Goal: Complete application form

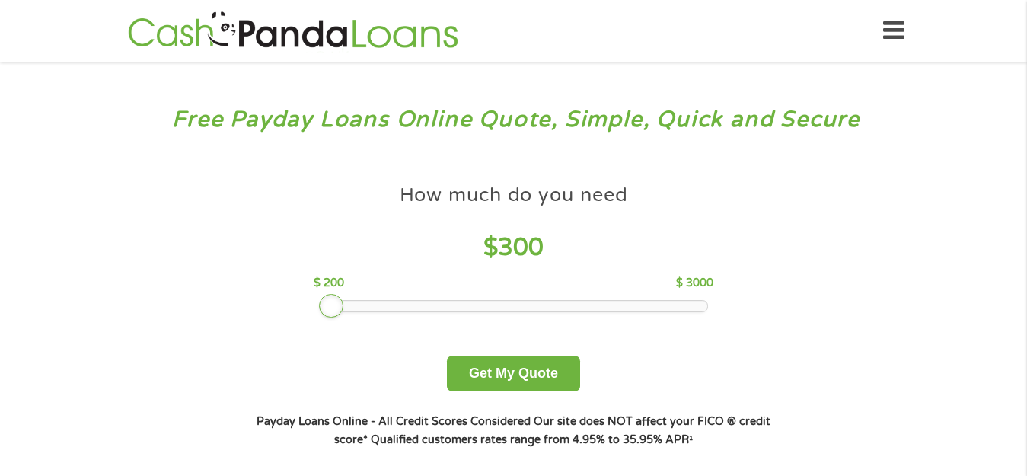
drag, startPoint x: 424, startPoint y: 310, endPoint x: 320, endPoint y: 303, distance: 104.5
click at [320, 303] on div at bounding box center [331, 306] width 24 height 24
click at [529, 377] on button "Get My Quote" at bounding box center [513, 373] width 133 height 36
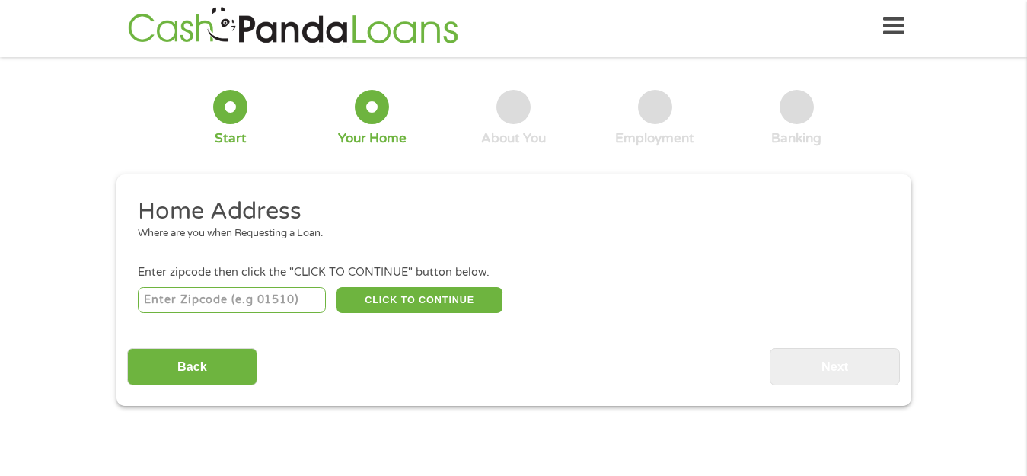
click at [260, 301] on input "number" at bounding box center [232, 300] width 188 height 26
type input "1"
type input "46975"
click at [358, 289] on button "CLICK TO CONTINUE" at bounding box center [419, 300] width 166 height 26
type input "46975"
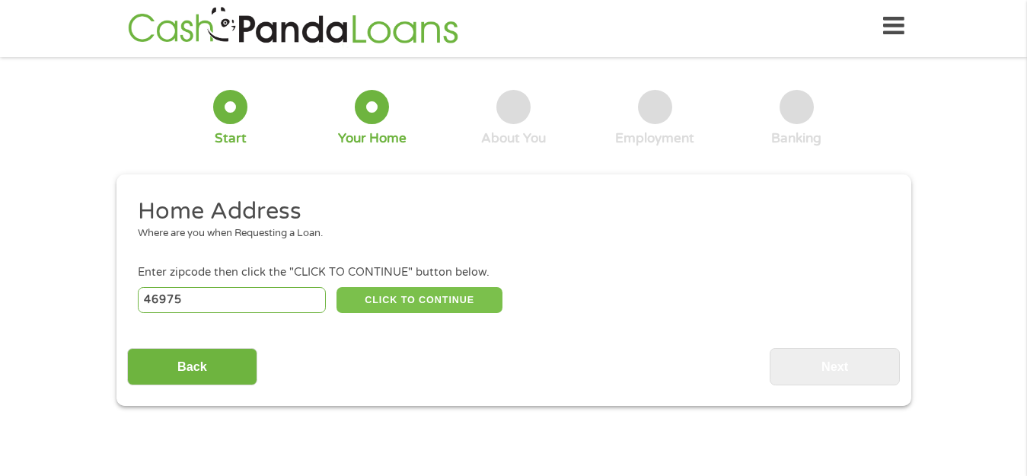
type input "[GEOGRAPHIC_DATA]"
select select "[US_STATE]"
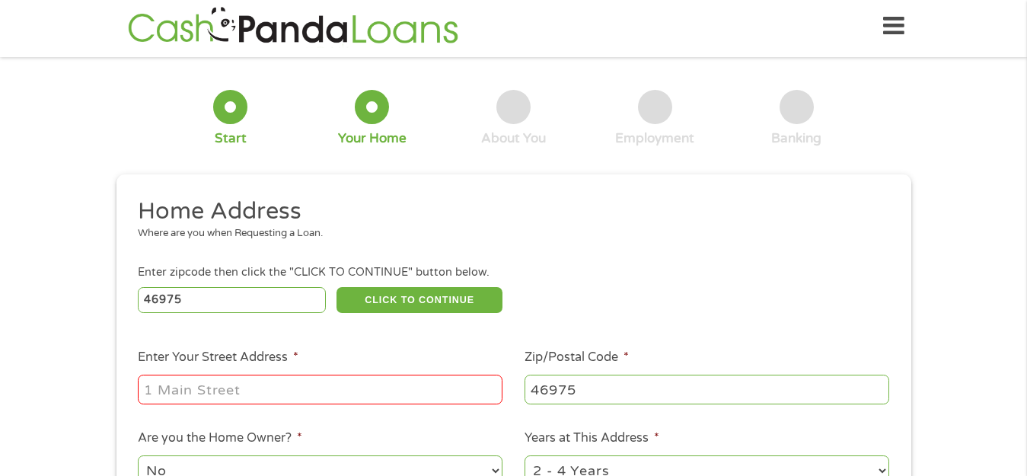
click at [326, 392] on input "Enter Your Street Address *" at bounding box center [320, 388] width 365 height 29
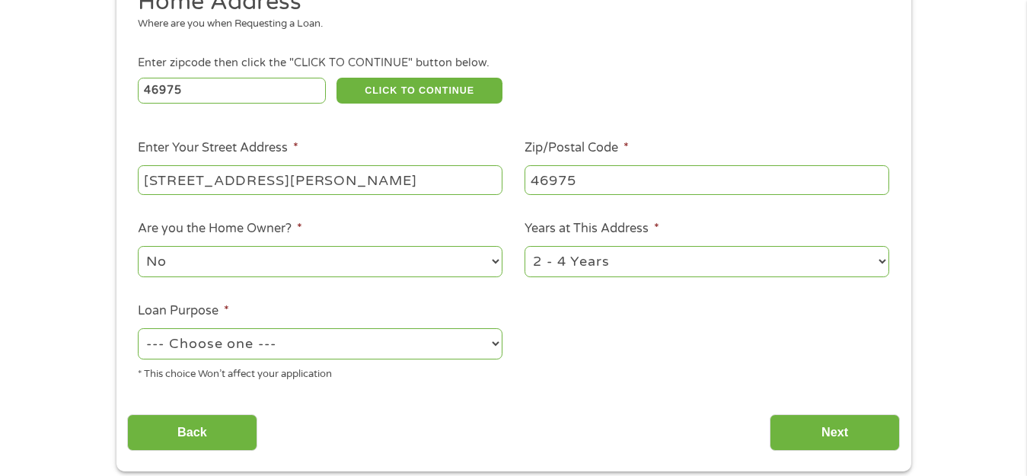
scroll to position [220, 0]
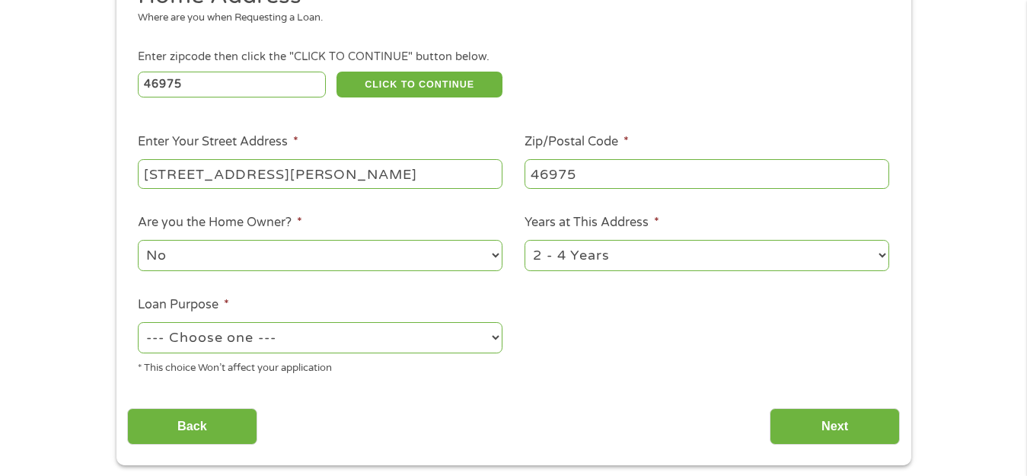
type input "[STREET_ADDRESS][PERSON_NAME]"
click at [399, 339] on select "--- Choose one --- Pay Bills Debt Consolidation Home Improvement Major Purchase…" at bounding box center [320, 337] width 365 height 31
select select "shorttermcash"
click at [138, 322] on select "--- Choose one --- Pay Bills Debt Consolidation Home Improvement Major Purchase…" at bounding box center [320, 337] width 365 height 31
click at [737, 244] on select "1 Year or less 1 - 2 Years 2 - 4 Years Over 4 Years" at bounding box center [706, 255] width 365 height 31
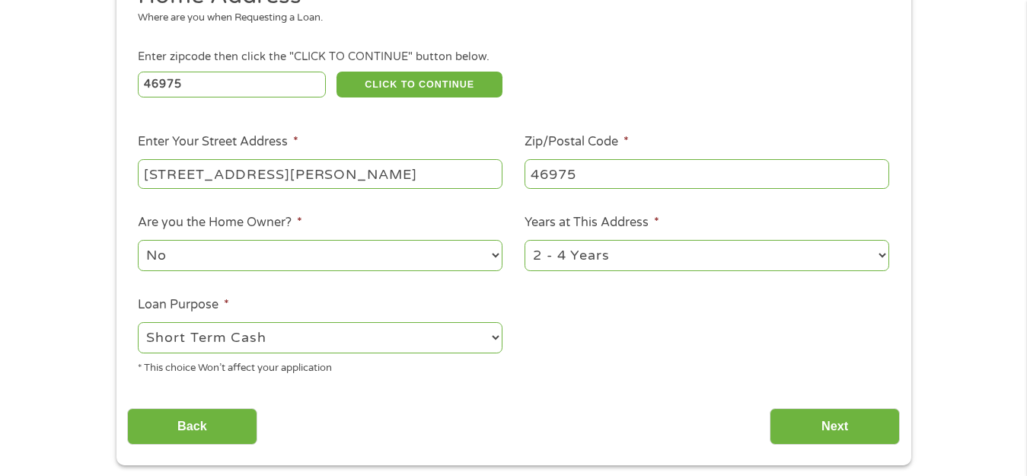
select select "12months"
click at [524, 240] on select "1 Year or less 1 - 2 Years 2 - 4 Years Over 4 Years" at bounding box center [706, 255] width 365 height 31
click at [814, 438] on input "Next" at bounding box center [834, 426] width 130 height 37
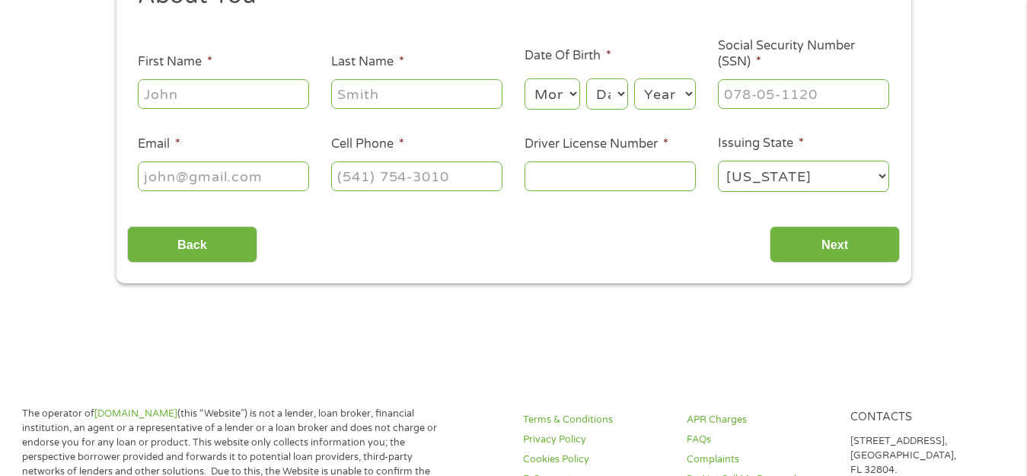
scroll to position [0, 0]
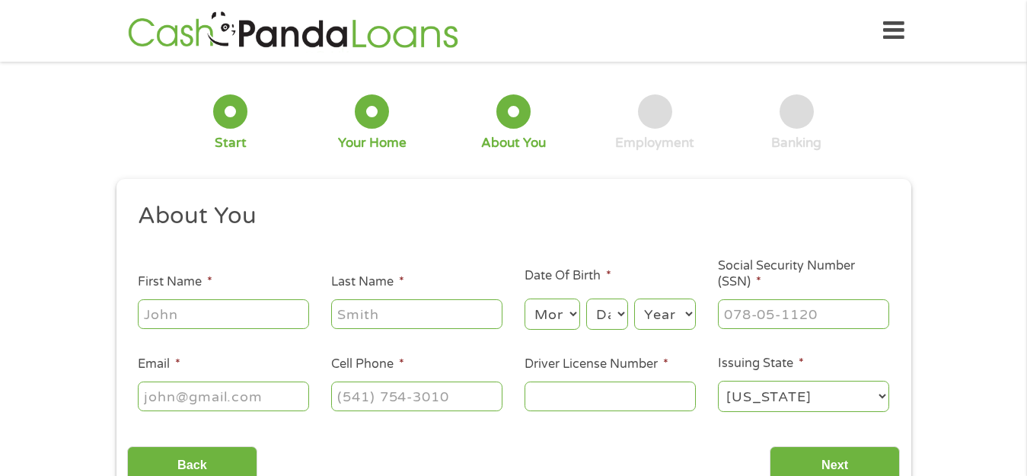
click at [214, 314] on input "First Name *" at bounding box center [223, 313] width 171 height 29
type input "[PERSON_NAME]"
click at [572, 314] on select "Month 1 2 3 4 5 6 7 8 9 10 11 12" at bounding box center [552, 313] width 56 height 31
select select "2"
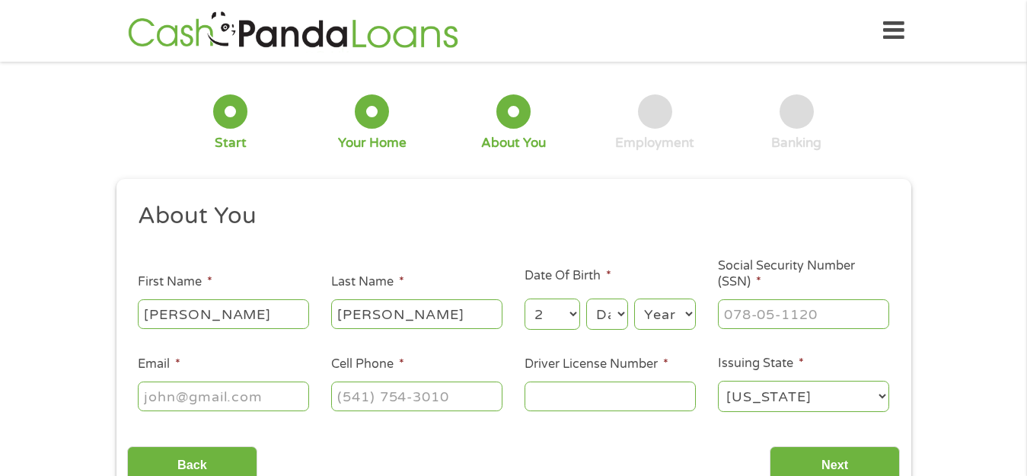
click at [524, 298] on select "Month 1 2 3 4 5 6 7 8 9 10 11 12" at bounding box center [552, 313] width 56 height 31
click at [614, 316] on select "Day 1 2 3 4 5 6 7 8 9 10 11 12 13 14 15 16 17 18 19 20 21 22 23 24 25 26 27 28 …" at bounding box center [606, 313] width 41 height 31
select select "11"
click at [586, 298] on select "Day 1 2 3 4 5 6 7 8 9 10 11 12 13 14 15 16 17 18 19 20 21 22 23 24 25 26 27 28 …" at bounding box center [606, 313] width 41 height 31
click at [677, 308] on select "Year [DATE] 2006 2005 2004 2003 2002 2001 2000 1999 1998 1997 1996 1995 1994 19…" at bounding box center [665, 313] width 62 height 31
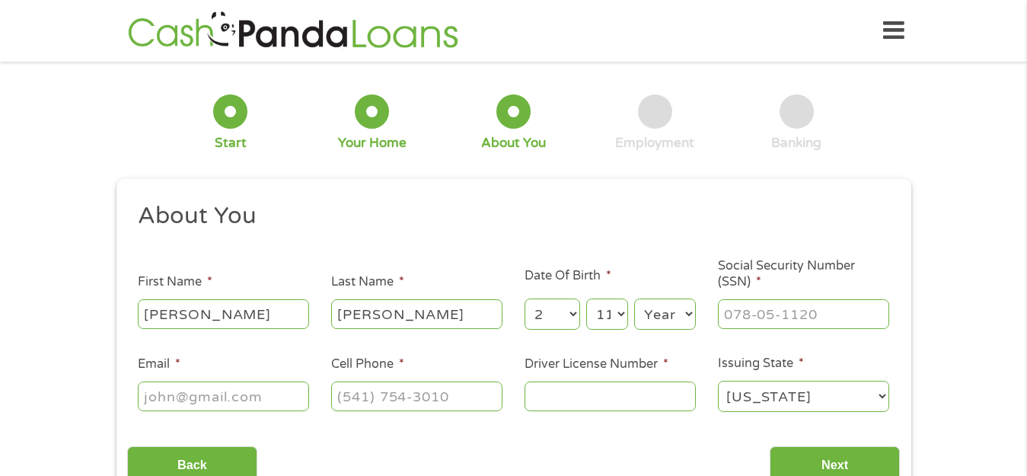
select select "1994"
click at [634, 298] on select "Year [DATE] 2006 2005 2004 2003 2002 2001 2000 1999 1998 1997 1996 1995 1994 19…" at bounding box center [665, 313] width 62 height 31
click at [742, 331] on div at bounding box center [803, 314] width 171 height 35
click at [758, 304] on input "___-__-____" at bounding box center [803, 313] width 171 height 29
type input "307-15-1980"
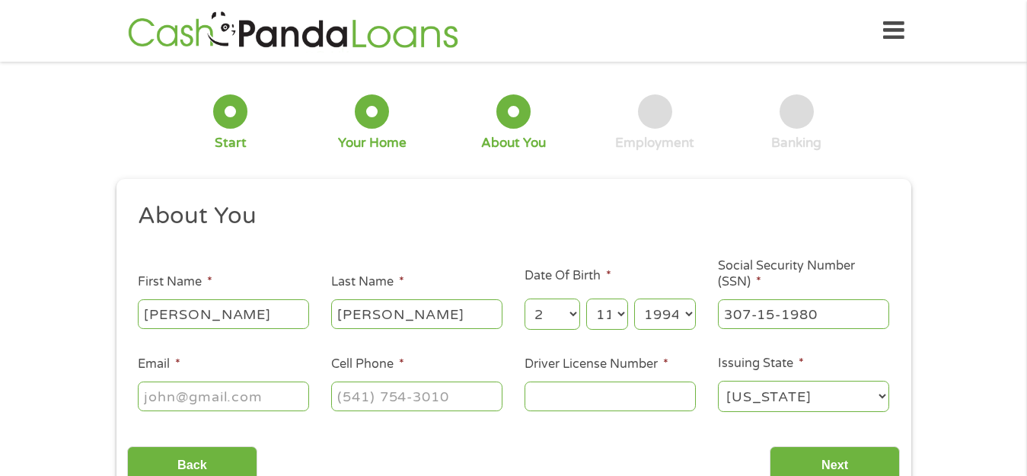
click at [249, 403] on input "Email *" at bounding box center [223, 395] width 171 height 29
type input "[EMAIL_ADDRESS][DOMAIN_NAME]"
type input "[PHONE_NUMBER]"
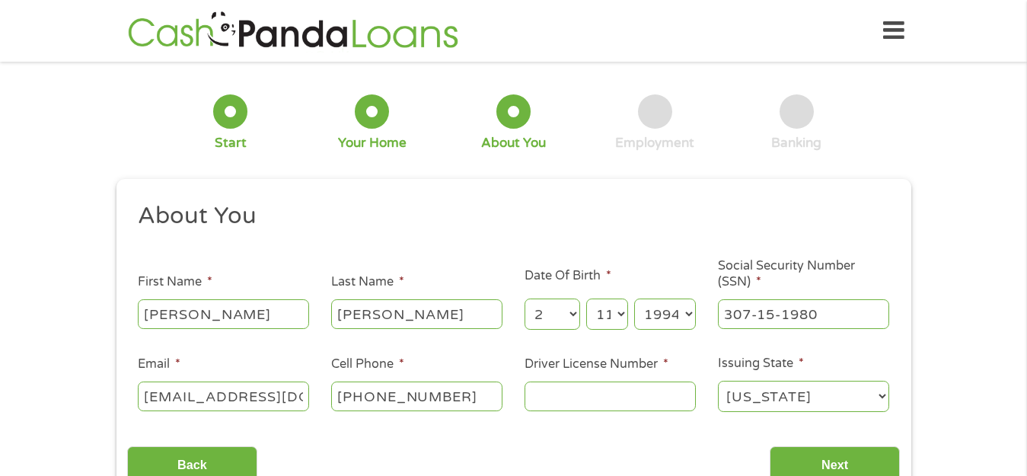
click at [565, 397] on input "Driver License Number *" at bounding box center [609, 395] width 171 height 29
type input "4140042914"
click at [792, 392] on select "[US_STATE] [US_STATE] [US_STATE] [US_STATE] [US_STATE] [US_STATE] [US_STATE] [U…" at bounding box center [803, 396] width 171 height 31
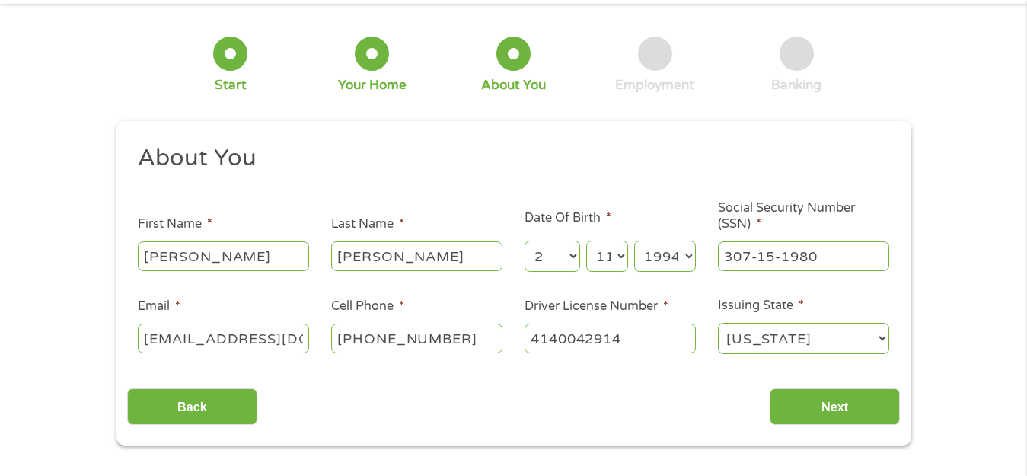
scroll to position [85, 0]
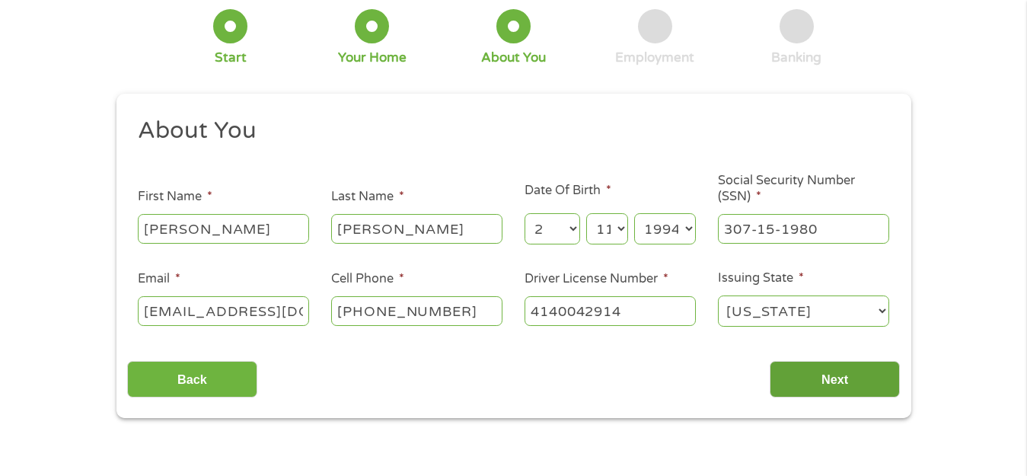
click at [850, 375] on input "Next" at bounding box center [834, 379] width 130 height 37
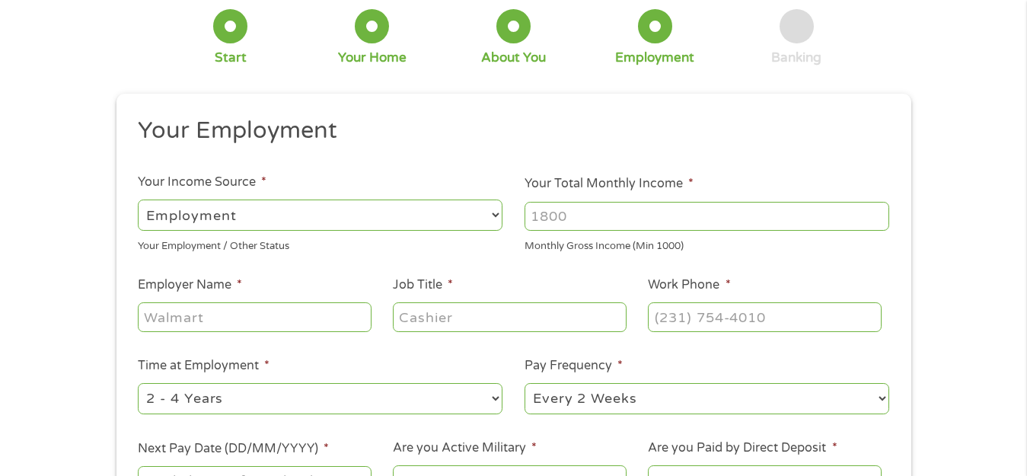
scroll to position [0, 0]
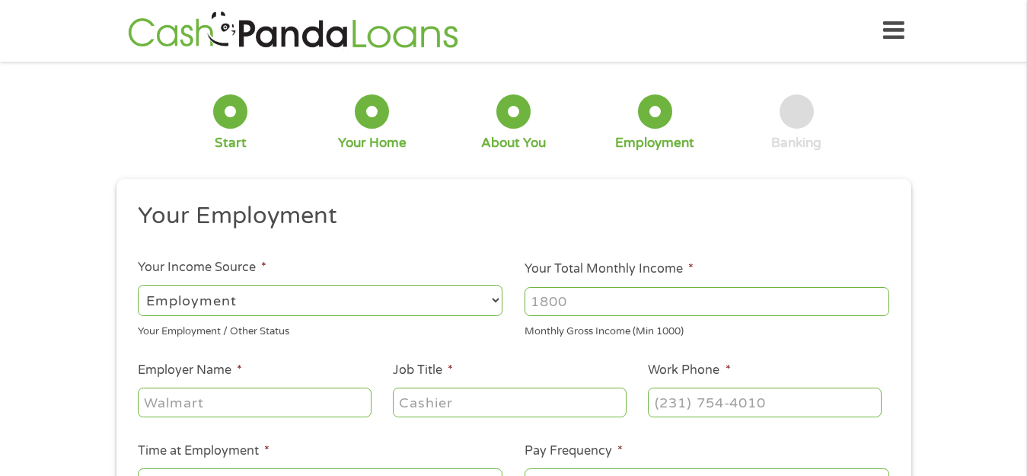
click at [608, 294] on input "Your Total Monthly Income *" at bounding box center [706, 301] width 365 height 29
type input "1500"
click at [319, 403] on input "Employer Name *" at bounding box center [254, 401] width 233 height 29
type input "Self-Employed"
click at [433, 400] on input "Job Title *" at bounding box center [509, 401] width 233 height 29
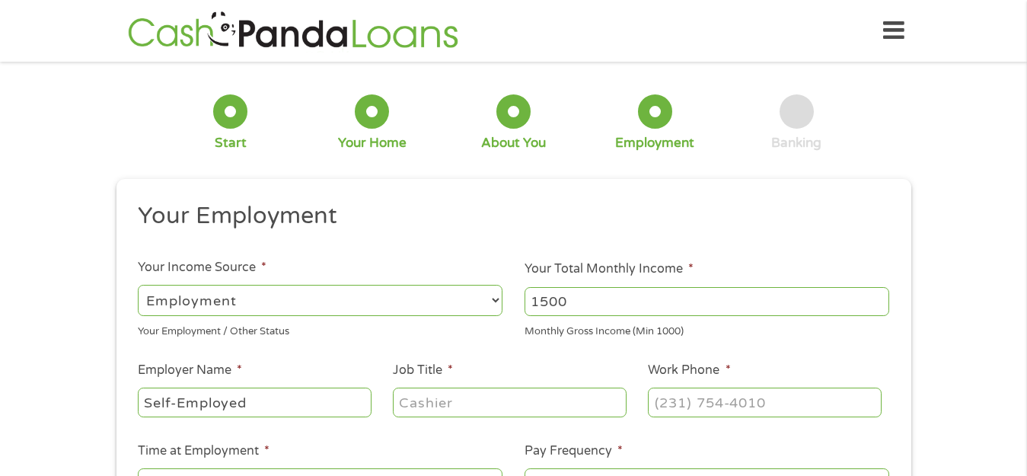
click at [275, 394] on input "Self-Employed" at bounding box center [254, 401] width 233 height 29
type input "[PERSON_NAME] Home Improvement"
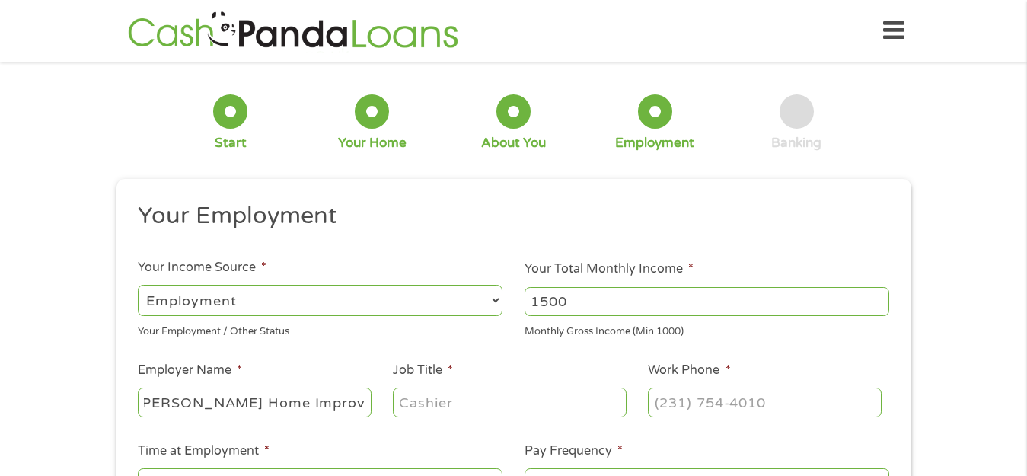
scroll to position [0, 0]
click at [432, 407] on input "Job Title *" at bounding box center [509, 401] width 233 height 29
type input "Worker"
type input "[PHONE_NUMBER]"
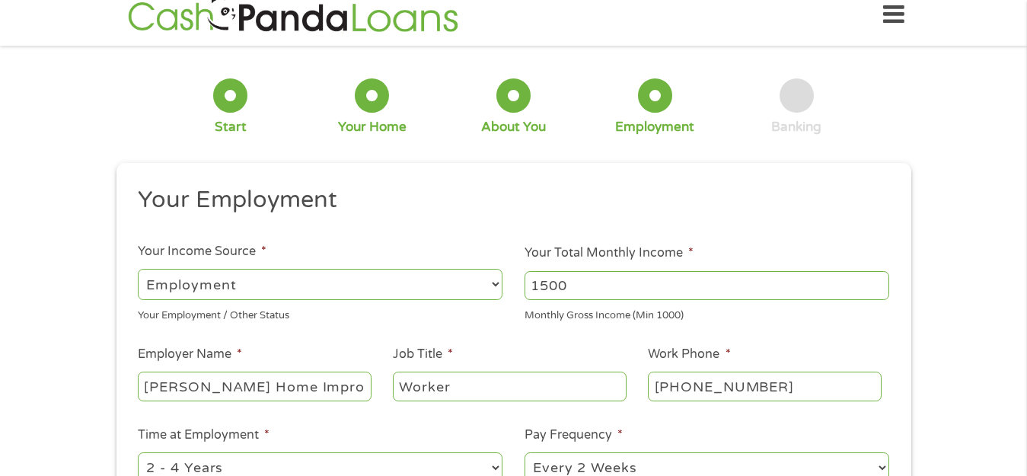
scroll to position [169, 0]
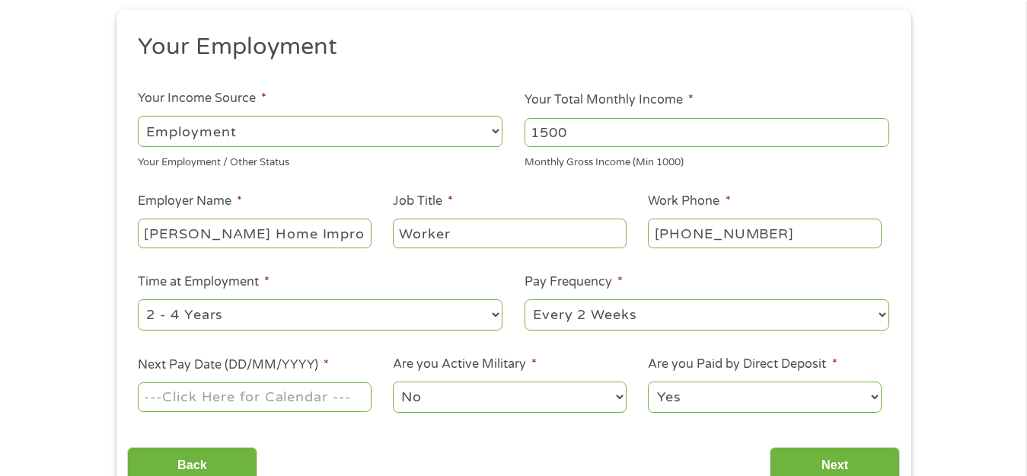
click at [579, 312] on select "--- Choose one --- Every 2 Weeks Every Week Monthly Semi-Monthly" at bounding box center [706, 314] width 365 height 31
select select "weekly"
click at [524, 299] on select "--- Choose one --- Every 2 Weeks Every Week Monthly Semi-Monthly" at bounding box center [706, 314] width 365 height 31
click at [314, 391] on input "Next Pay Date (DD/MM/YYYY) *" at bounding box center [254, 396] width 233 height 29
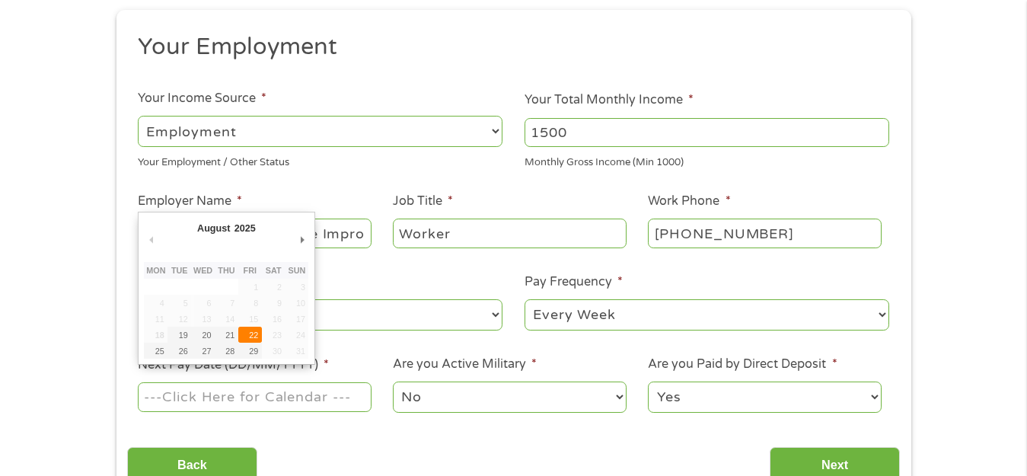
type input "[DATE]"
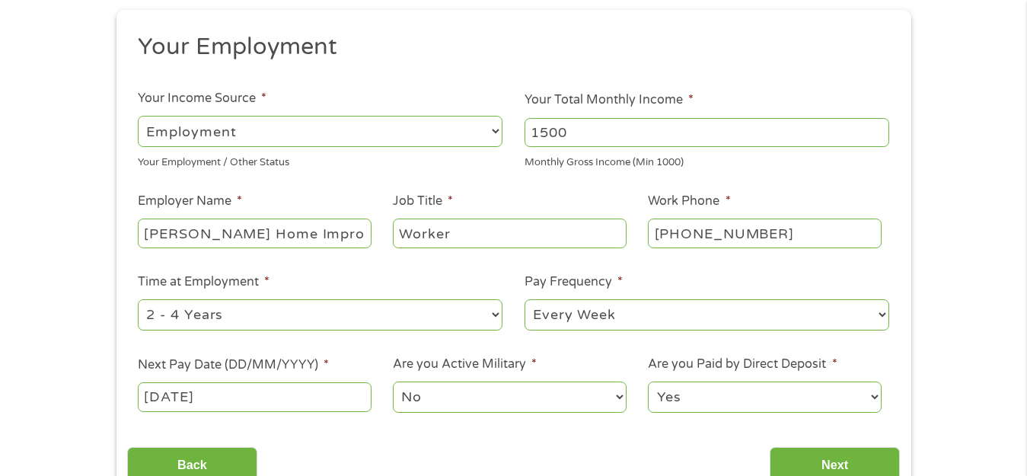
click at [714, 403] on select "Yes No" at bounding box center [764, 396] width 233 height 31
select select "0"
click at [648, 381] on select "Yes No" at bounding box center [764, 396] width 233 height 31
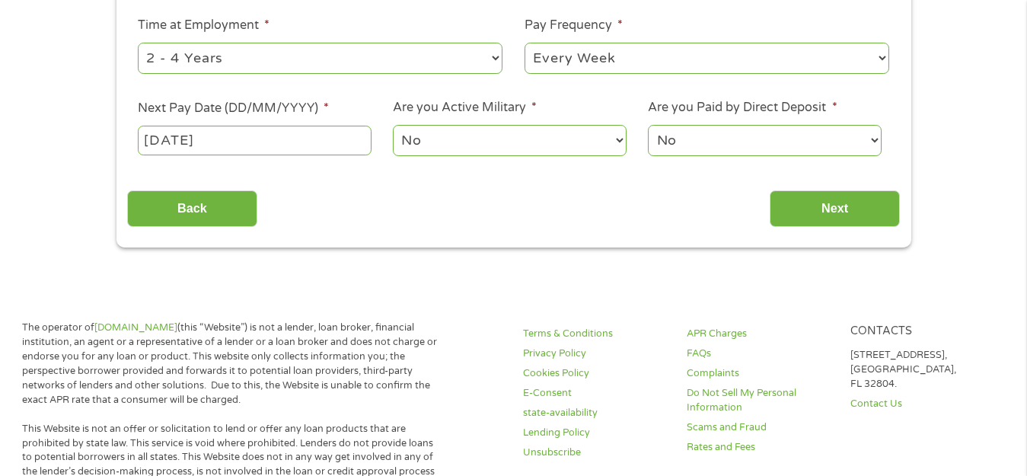
scroll to position [464, 0]
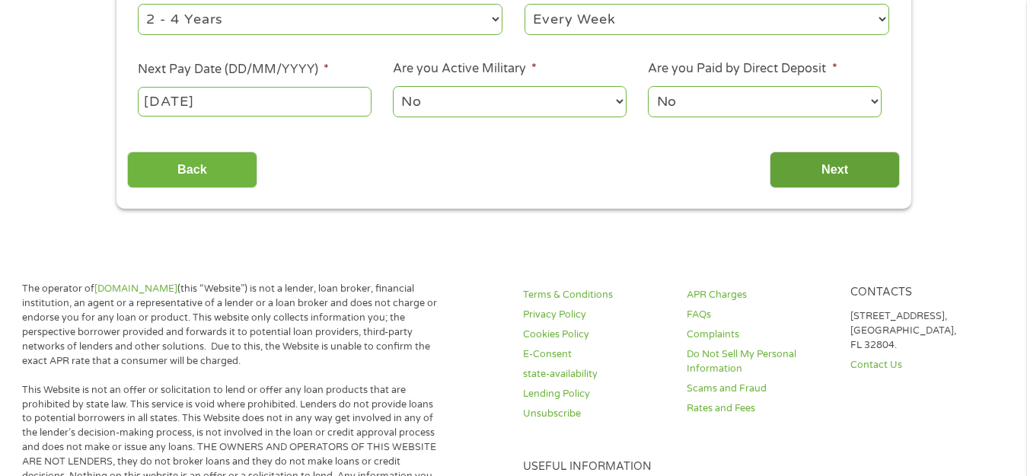
click at [831, 158] on input "Next" at bounding box center [834, 169] width 130 height 37
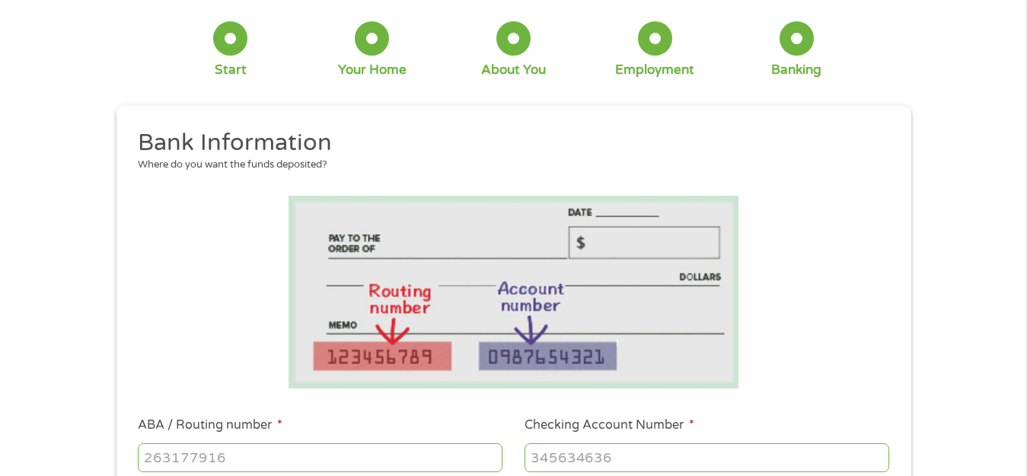
scroll to position [0, 0]
